Goal: Find contact information: Find contact information

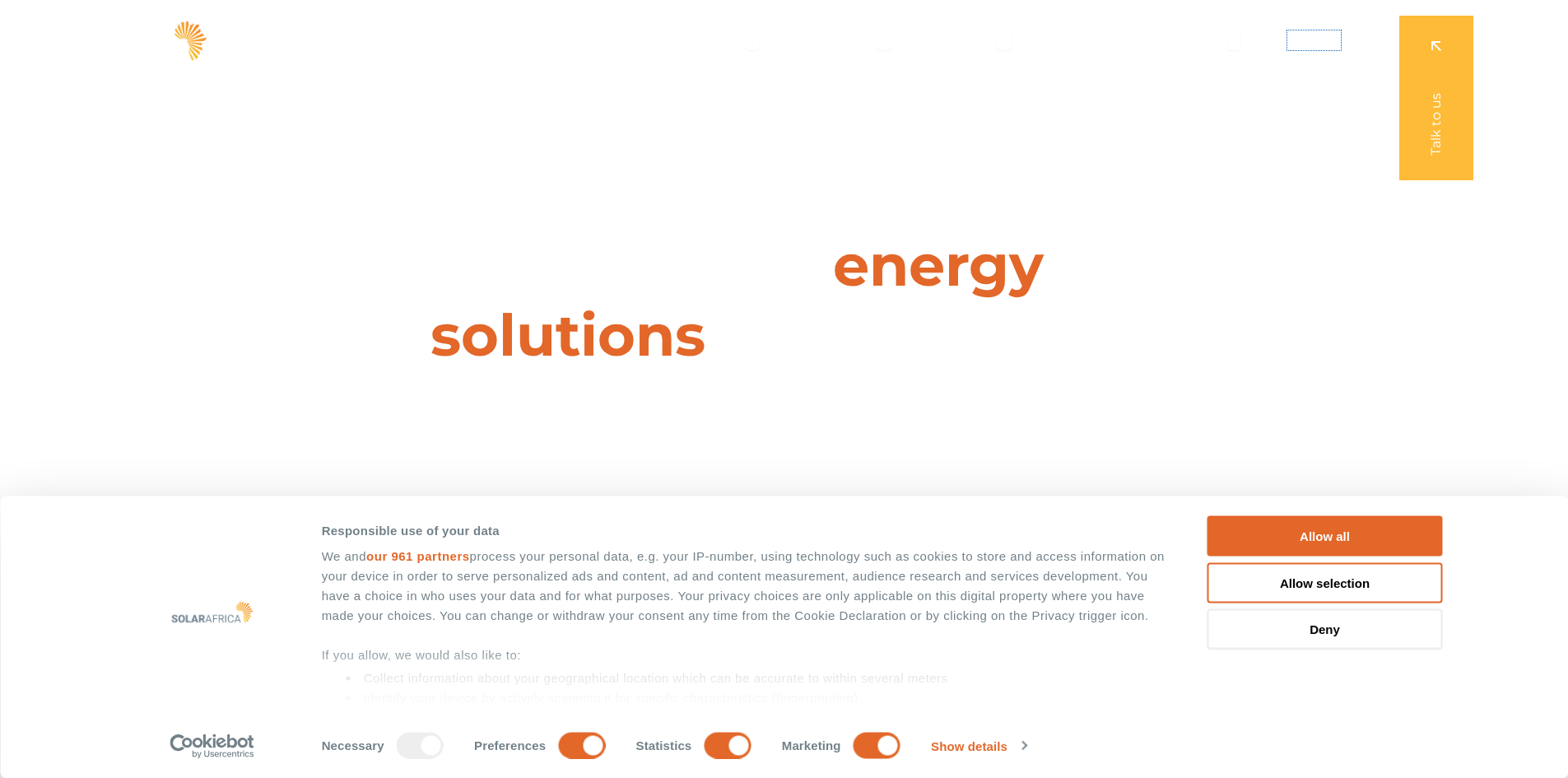
drag, startPoint x: 1290, startPoint y: 37, endPoint x: 735, endPoint y: 255, distance: 596.3
click at [1291, 37] on span "Contact" at bounding box center [1313, 40] width 53 height 19
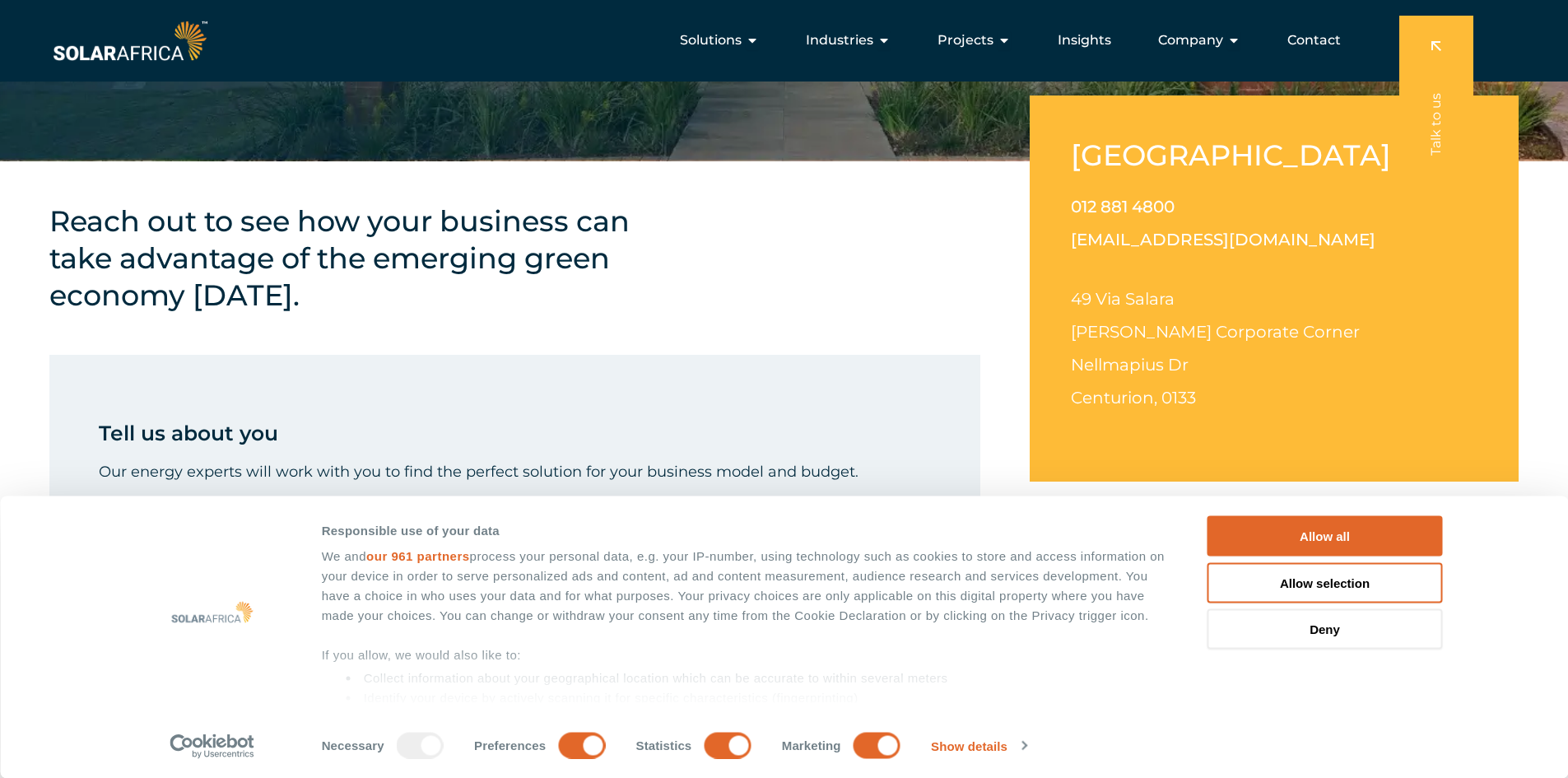
scroll to position [411, 0]
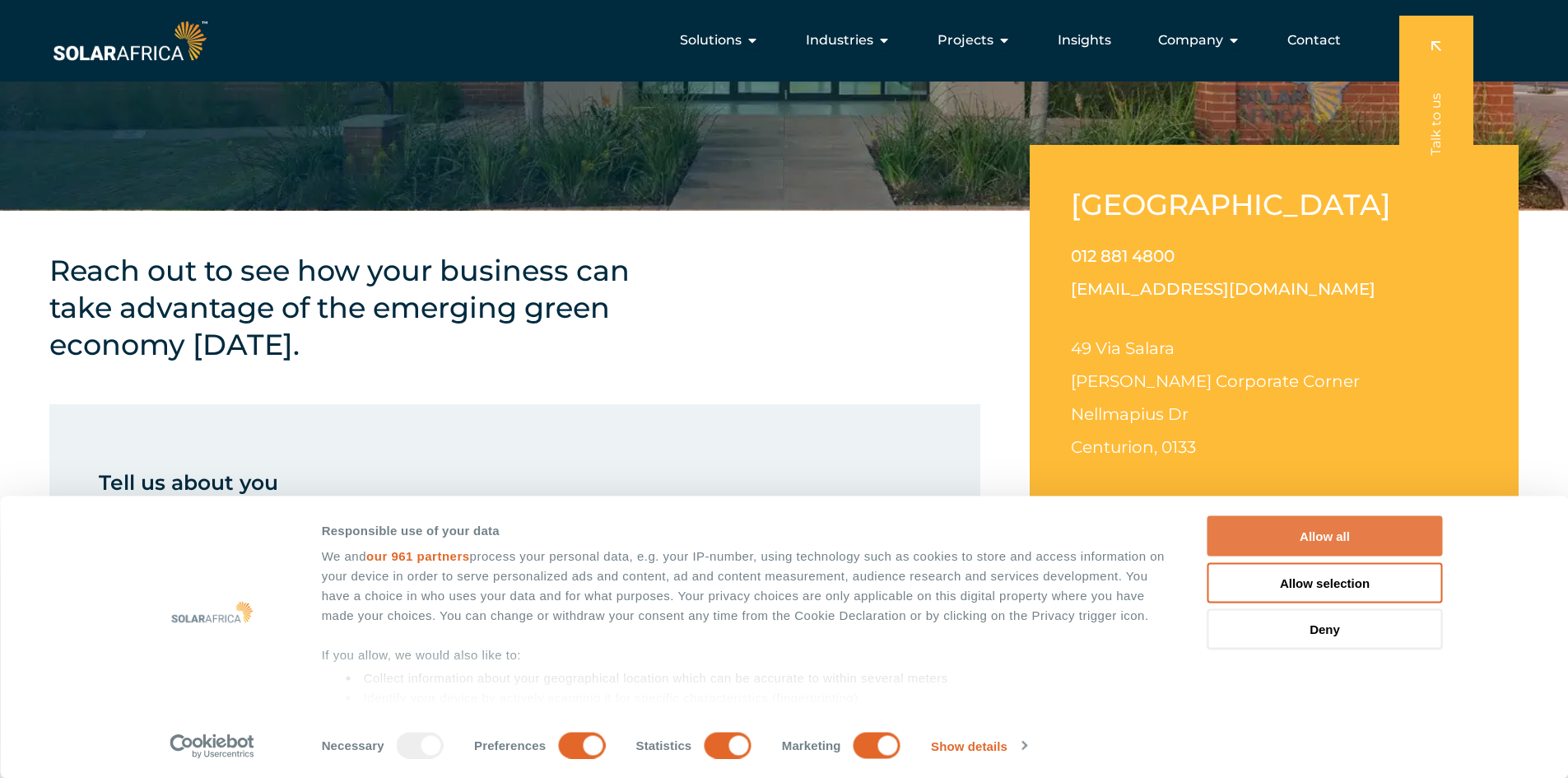
click at [1337, 539] on button "Allow all" at bounding box center [1325, 536] width 235 height 40
